Goal: Task Accomplishment & Management: Use online tool/utility

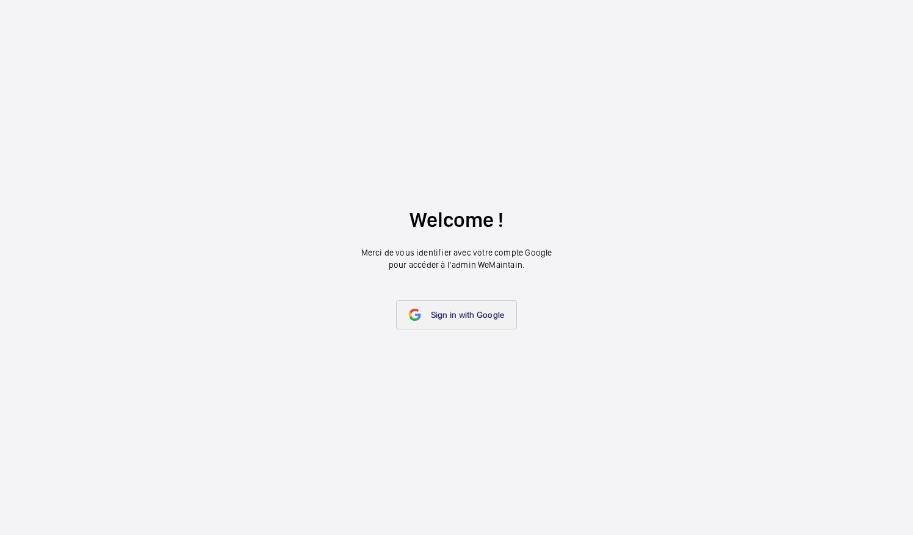
click at [455, 312] on span "Sign in with Google" at bounding box center [468, 315] width 74 height 10
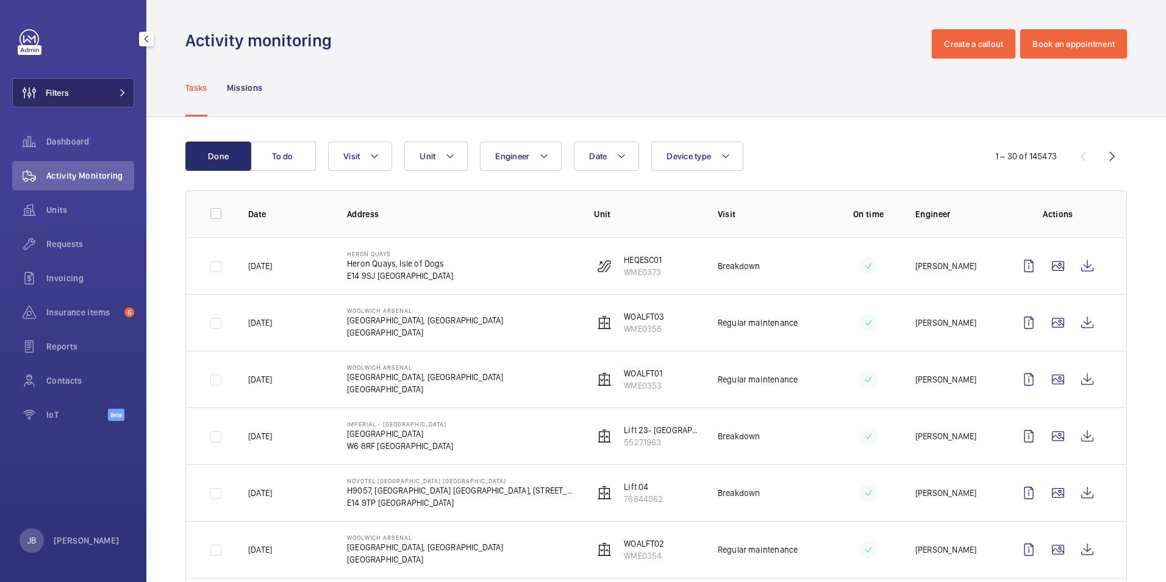
drag, startPoint x: 71, startPoint y: 95, endPoint x: 77, endPoint y: 95, distance: 6.7
click at [71, 95] on button "Filters" at bounding box center [73, 92] width 122 height 29
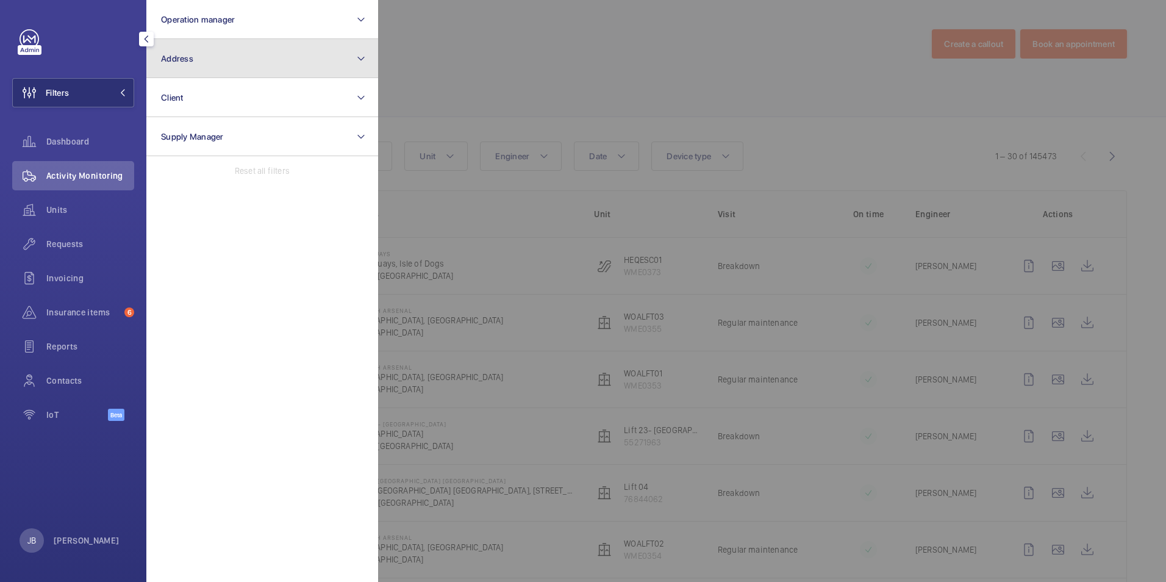
click at [196, 54] on button "Address" at bounding box center [262, 58] width 232 height 39
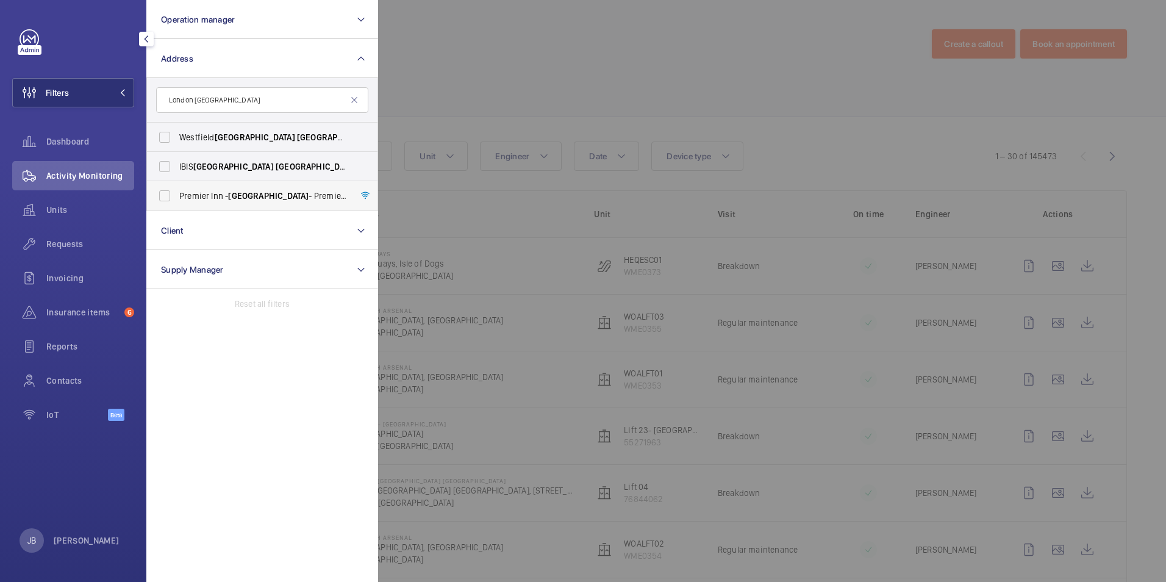
type input "London [GEOGRAPHIC_DATA]"
click at [160, 199] on label "[GEOGRAPHIC_DATA] - [GEOGRAPHIC_DATA] - [GEOGRAPHIC_DATA] [GEOGRAPHIC_DATA]" at bounding box center [253, 195] width 212 height 29
click at [160, 199] on input "[GEOGRAPHIC_DATA] - [GEOGRAPHIC_DATA] - [GEOGRAPHIC_DATA] [GEOGRAPHIC_DATA]" at bounding box center [164, 196] width 24 height 24
checkbox input "true"
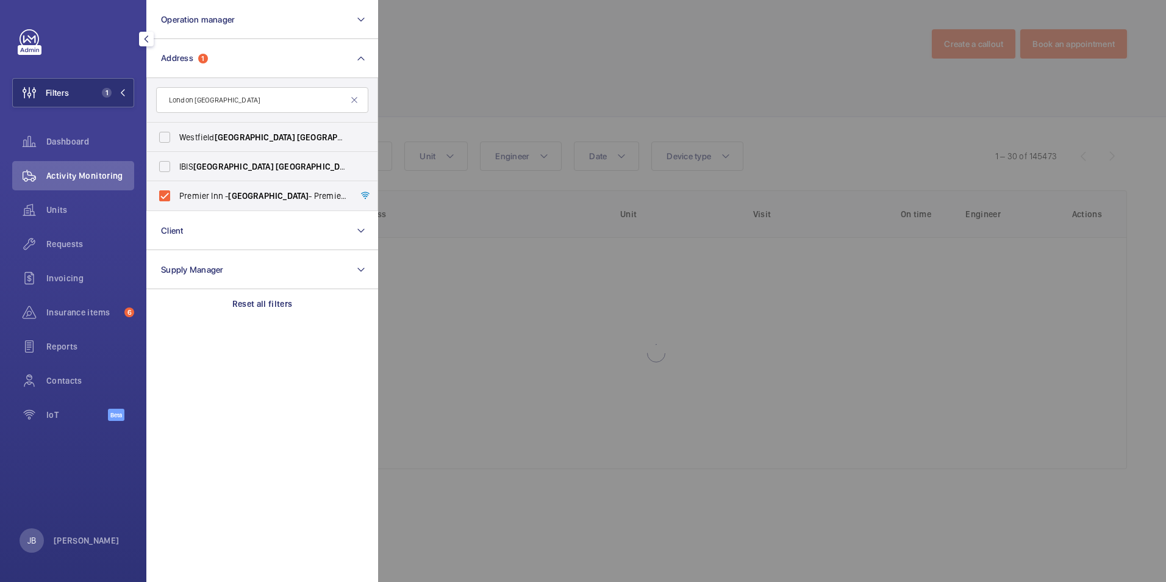
click at [496, 60] on div at bounding box center [961, 291] width 1166 height 582
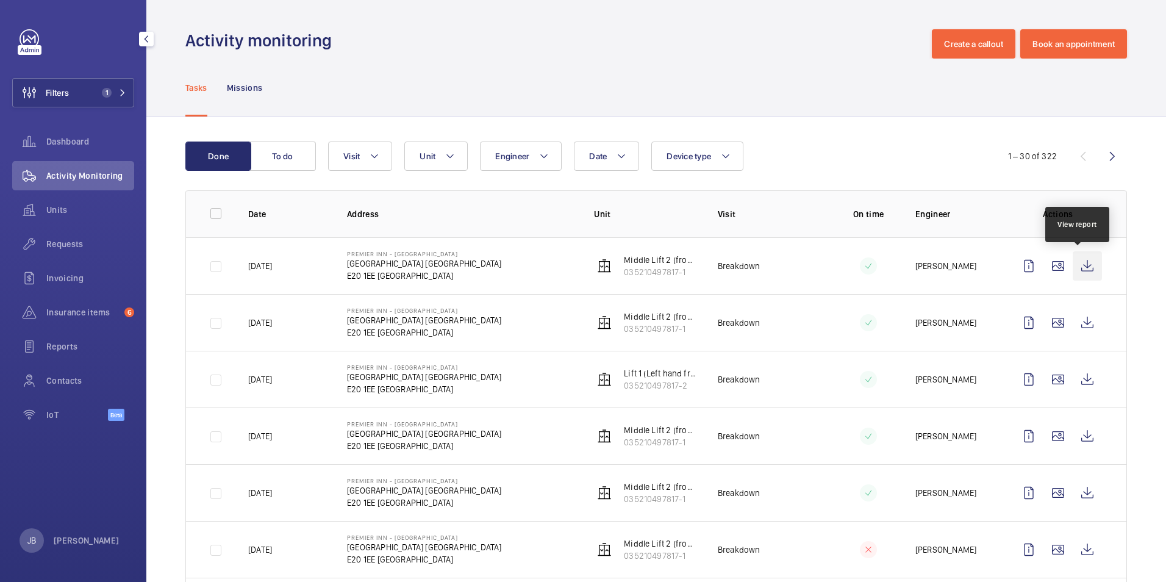
click at [912, 265] on wm-front-icon-button at bounding box center [1087, 265] width 29 height 29
click at [73, 277] on span "Invoicing" at bounding box center [90, 278] width 88 height 12
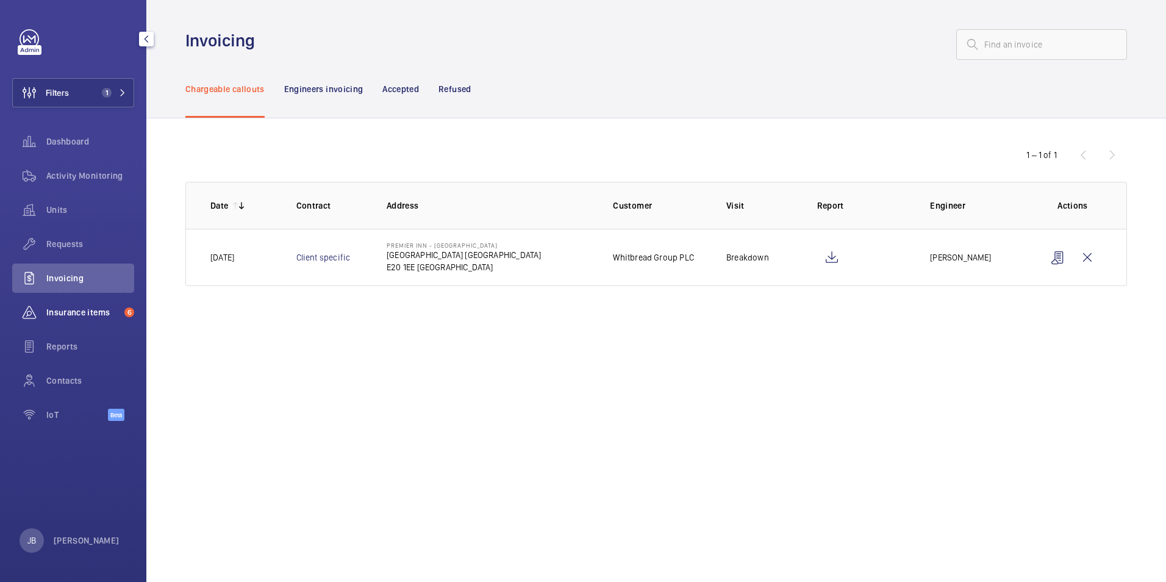
click at [79, 312] on span "Insurance items" at bounding box center [82, 312] width 73 height 12
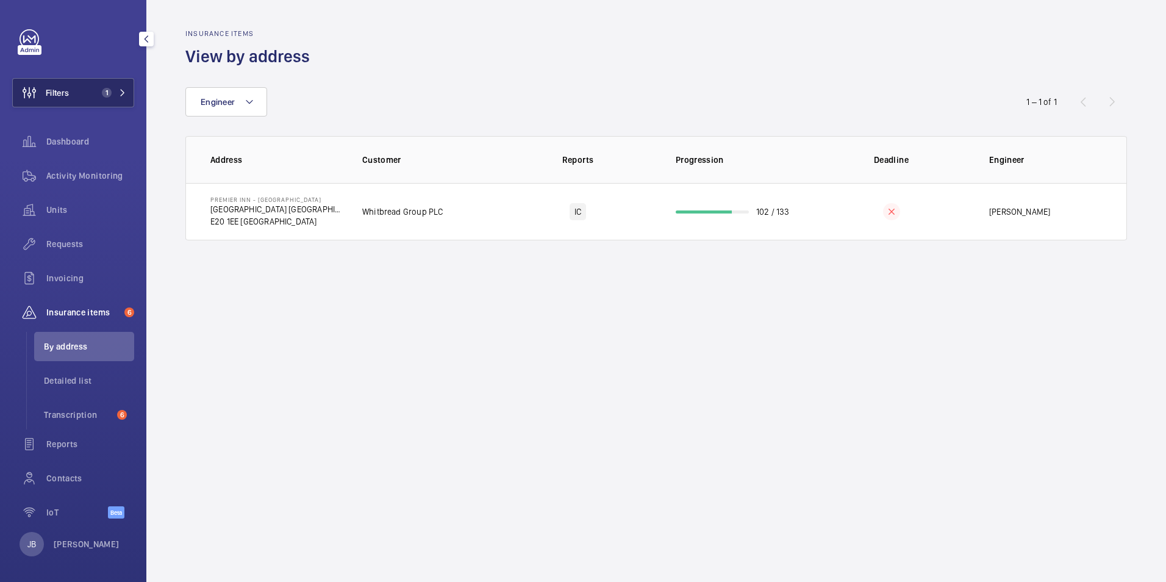
click at [73, 83] on button "Filters 1" at bounding box center [73, 92] width 122 height 29
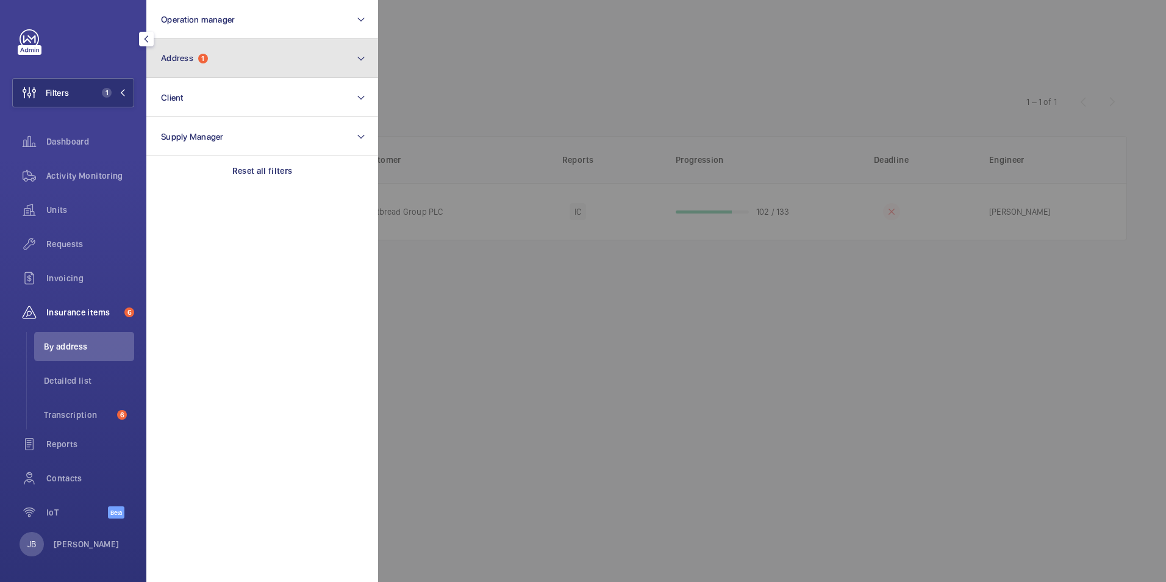
drag, startPoint x: 186, startPoint y: 46, endPoint x: 194, endPoint y: 46, distance: 7.9
click at [194, 46] on button "Address 1" at bounding box center [262, 58] width 232 height 39
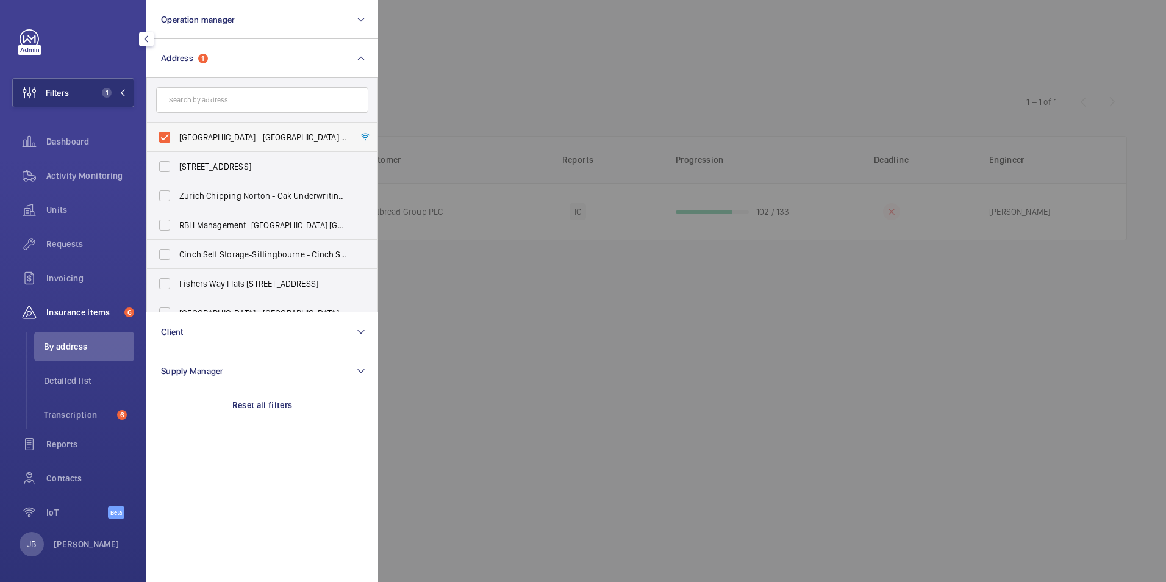
click at [168, 145] on label "[GEOGRAPHIC_DATA] - [GEOGRAPHIC_DATA] - [GEOGRAPHIC_DATA] [GEOGRAPHIC_DATA]" at bounding box center [253, 137] width 212 height 29
click at [168, 145] on input "[GEOGRAPHIC_DATA] - [GEOGRAPHIC_DATA] - [GEOGRAPHIC_DATA] [GEOGRAPHIC_DATA]" at bounding box center [164, 137] width 24 height 24
checkbox input "false"
click at [82, 271] on div "Invoicing" at bounding box center [73, 278] width 122 height 29
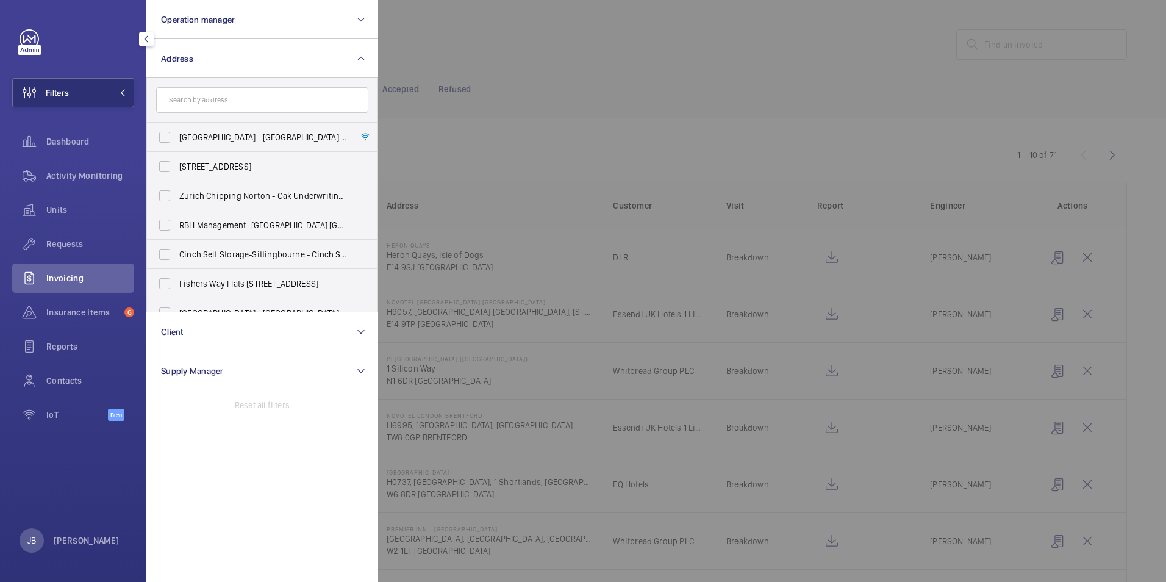
click at [576, 51] on div at bounding box center [961, 291] width 1166 height 582
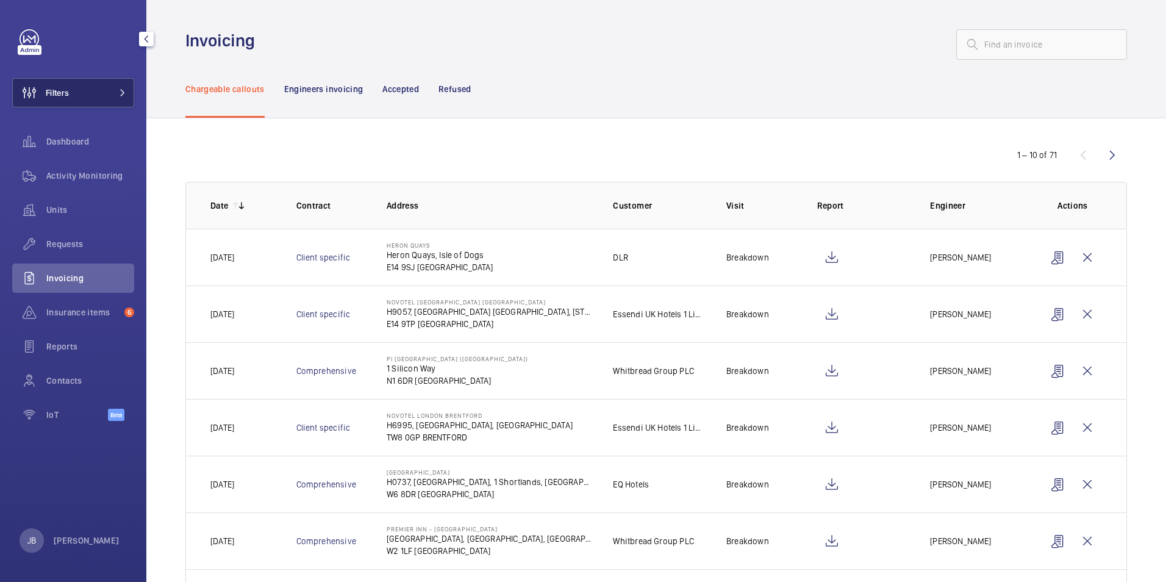
click at [56, 87] on span "Filters" at bounding box center [57, 93] width 23 height 12
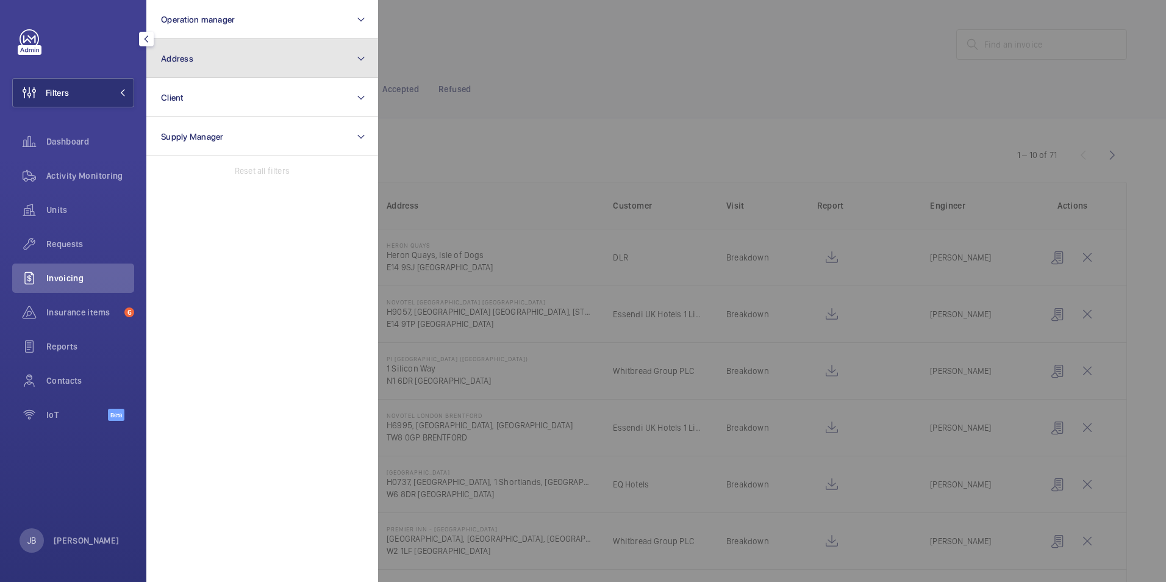
click at [239, 55] on button "Address" at bounding box center [262, 58] width 232 height 39
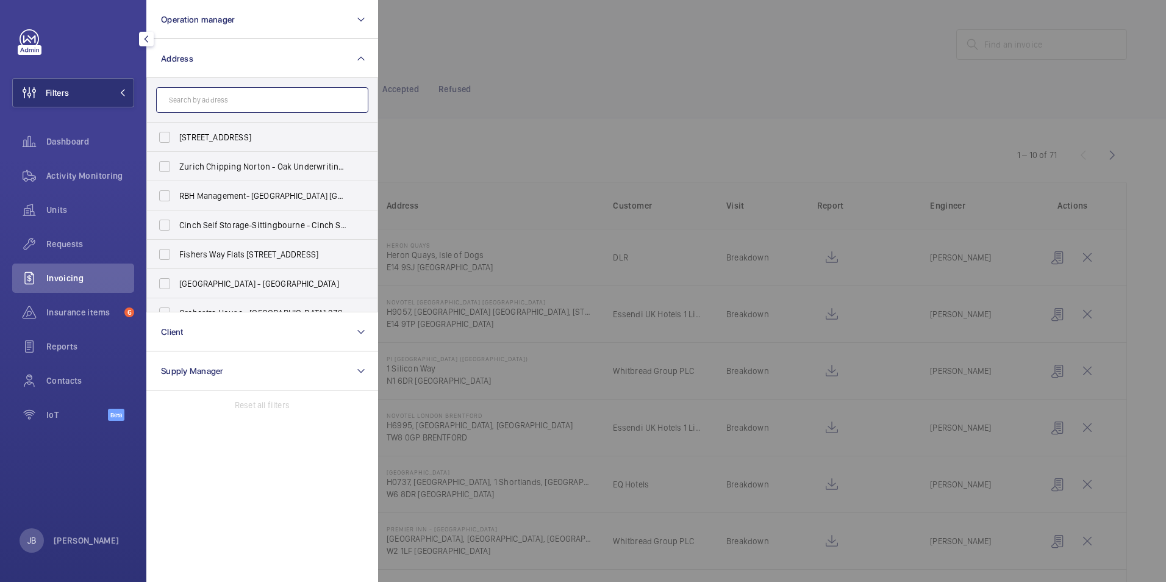
paste input "[GEOGRAPHIC_DATA]"
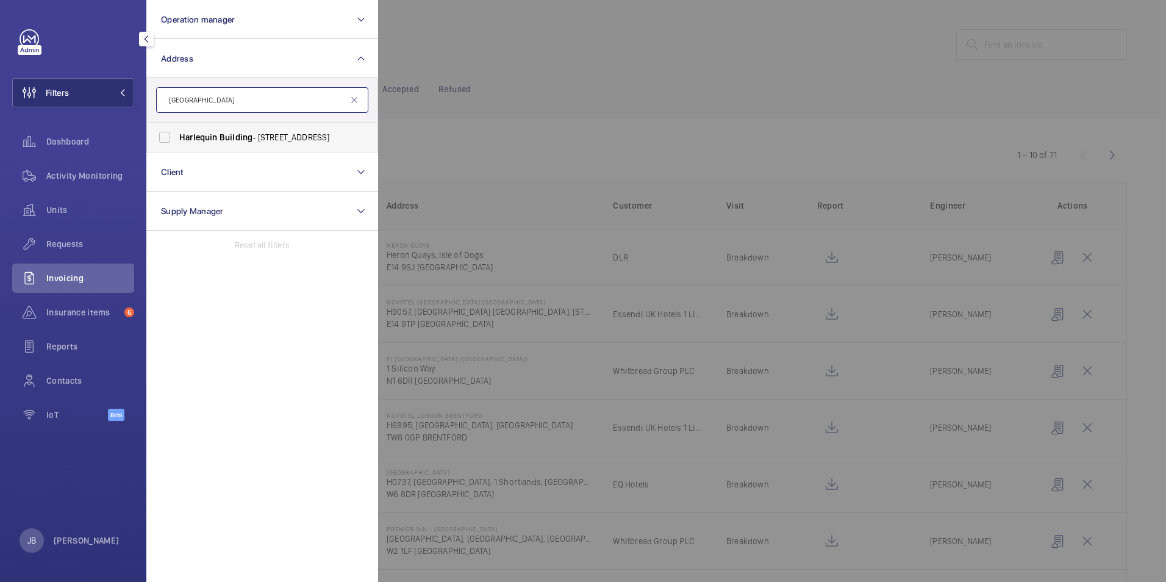
type input "[GEOGRAPHIC_DATA]"
click at [168, 126] on label "[GEOGRAPHIC_DATA] - [STREET_ADDRESS]" at bounding box center [253, 137] width 212 height 29
click at [168, 126] on input "[GEOGRAPHIC_DATA] - [STREET_ADDRESS]" at bounding box center [164, 137] width 24 height 24
checkbox input "true"
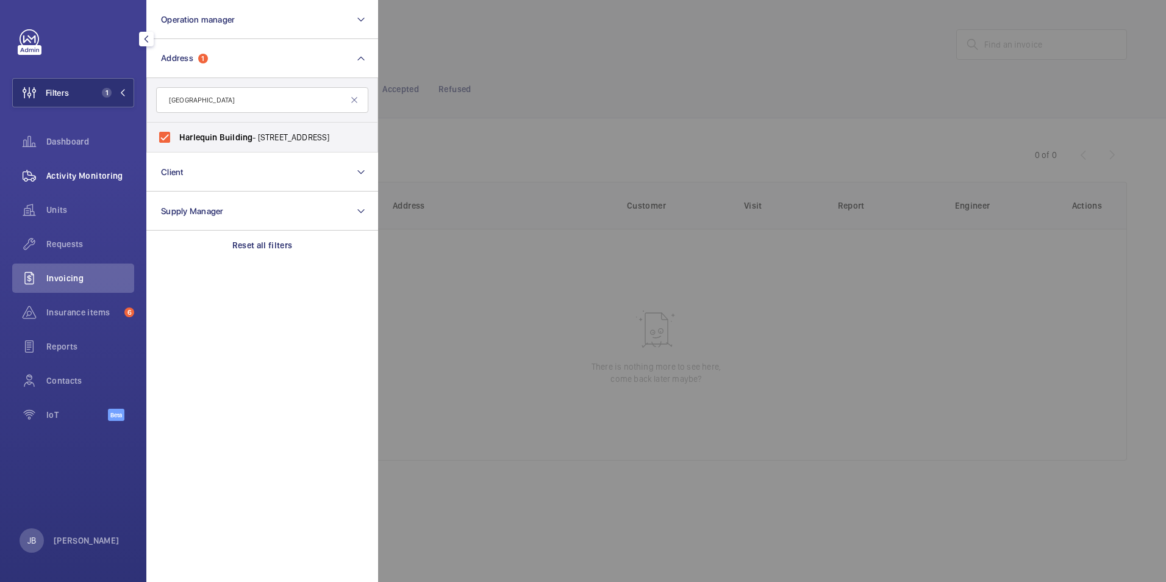
drag, startPoint x: 48, startPoint y: 185, endPoint x: 48, endPoint y: 171, distance: 13.4
click at [45, 178] on div "Activity Monitoring" at bounding box center [73, 175] width 122 height 29
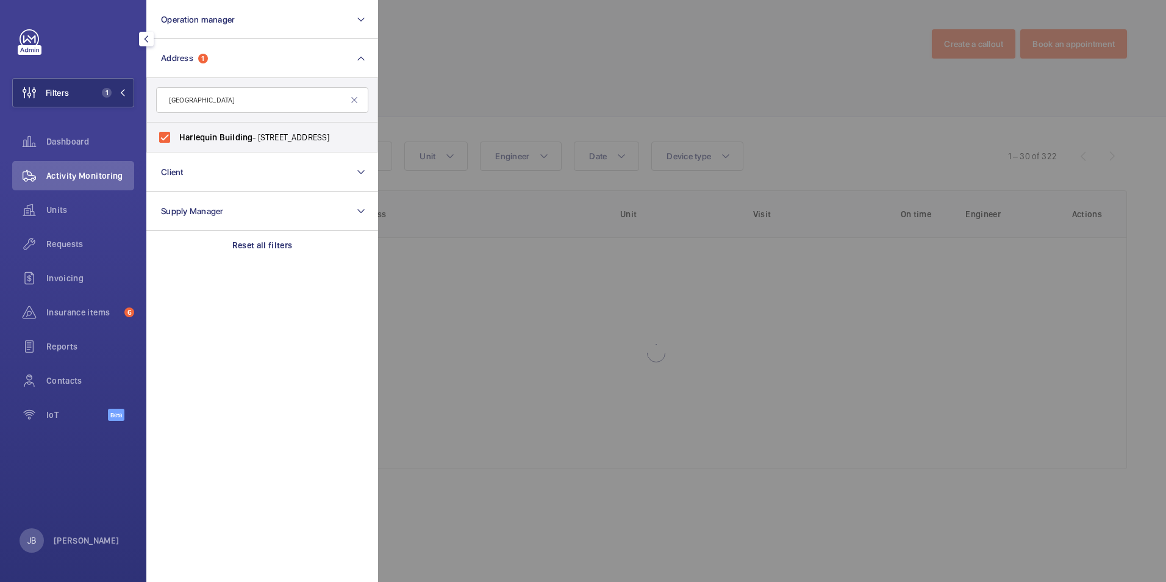
click at [514, 46] on div at bounding box center [961, 291] width 1166 height 582
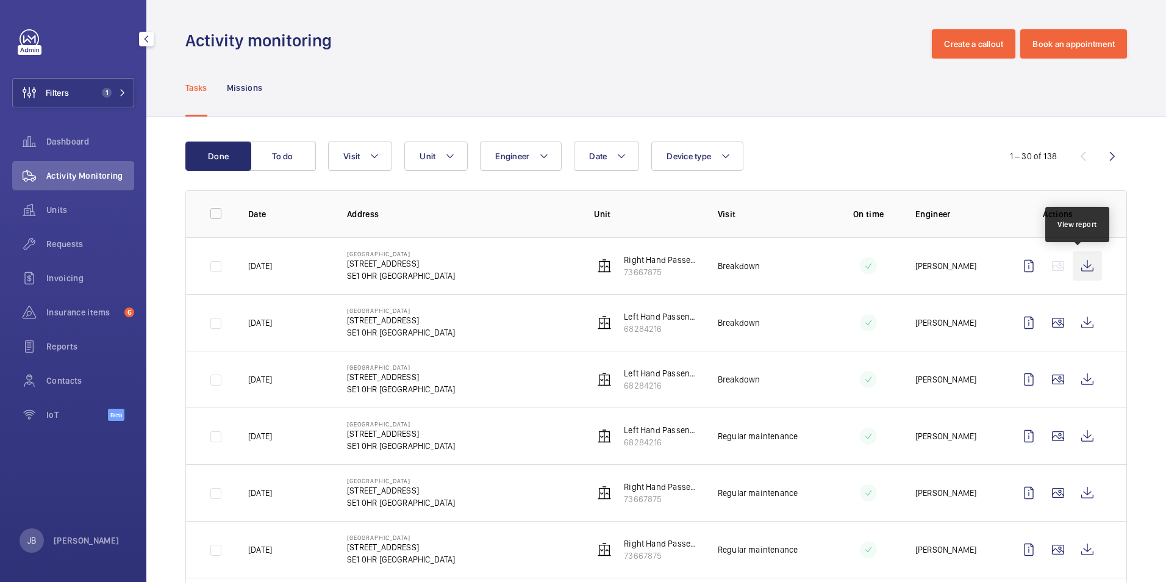
click at [912, 264] on wm-front-icon-button at bounding box center [1087, 265] width 29 height 29
click at [912, 375] on wm-front-icon-button at bounding box center [1087, 379] width 29 height 29
click at [912, 317] on wm-front-icon-button at bounding box center [1087, 322] width 29 height 29
click at [912, 372] on wm-front-icon-button at bounding box center [1087, 379] width 29 height 29
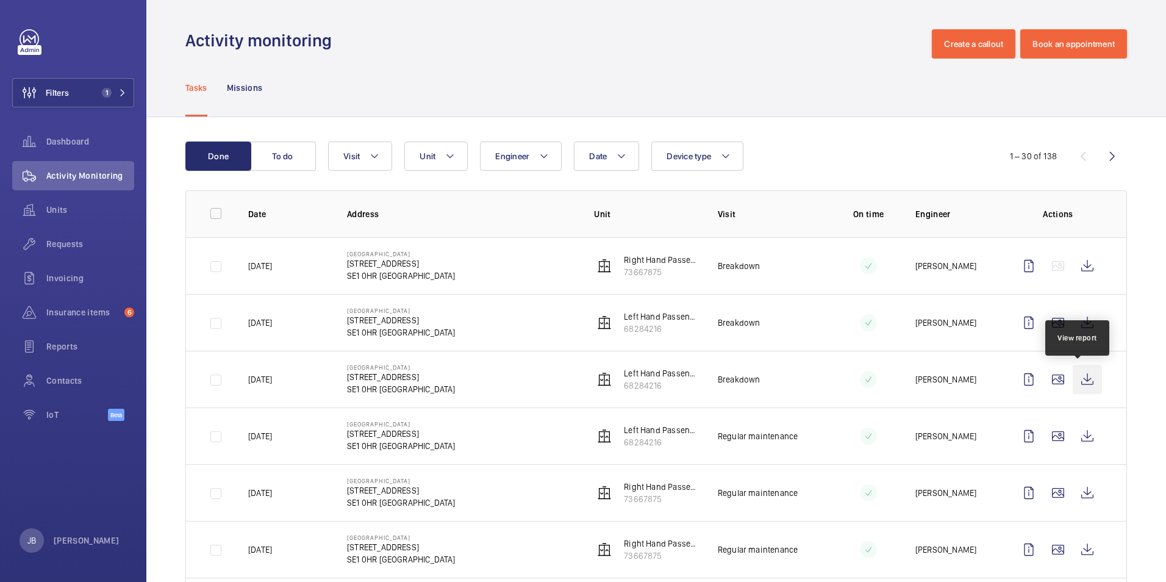
click at [912, 378] on wm-front-icon-button at bounding box center [1087, 379] width 29 height 29
